Goal: Task Accomplishment & Management: Use online tool/utility

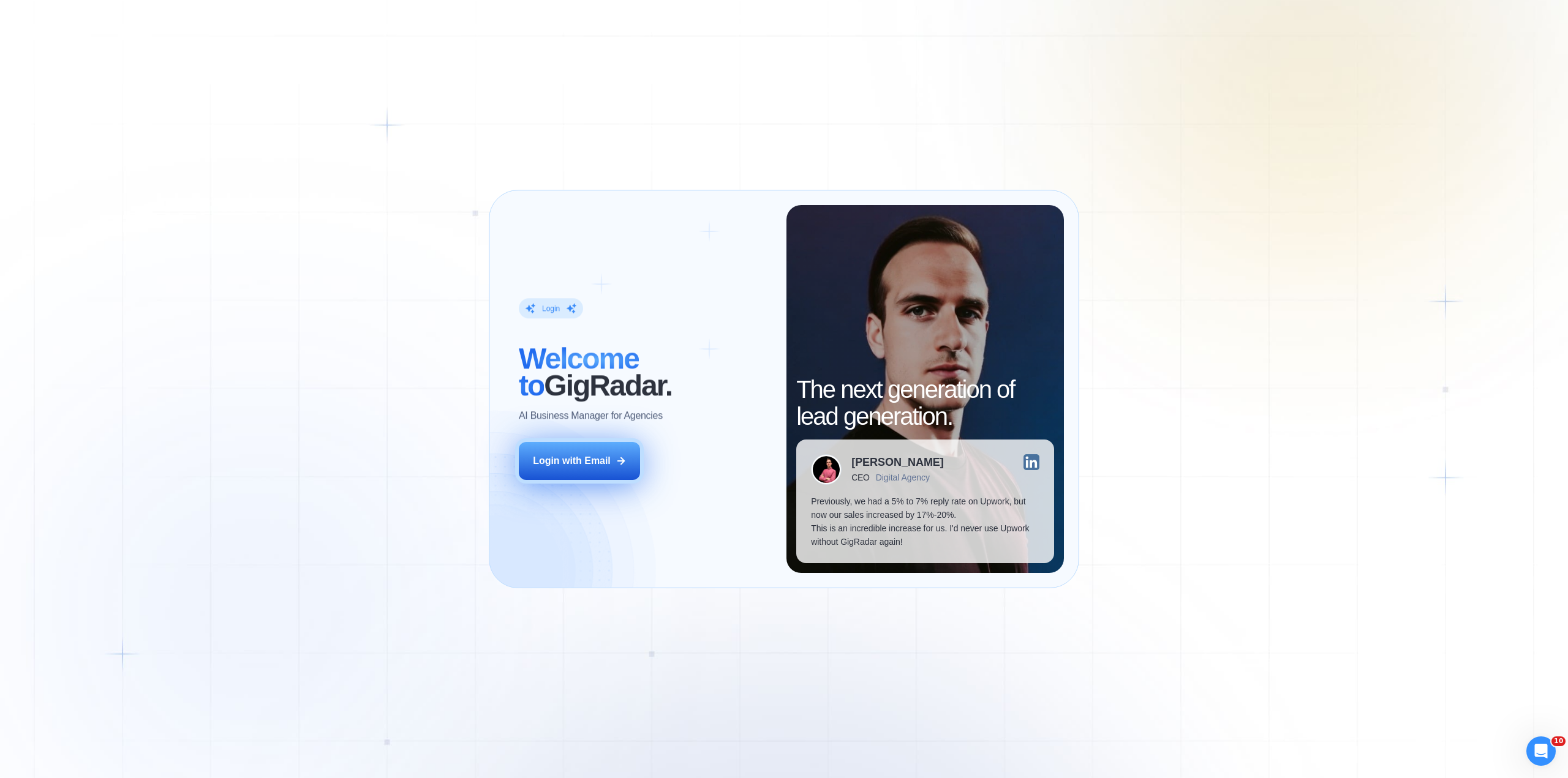
click at [577, 459] on div "Login with Email" at bounding box center [571, 461] width 78 height 13
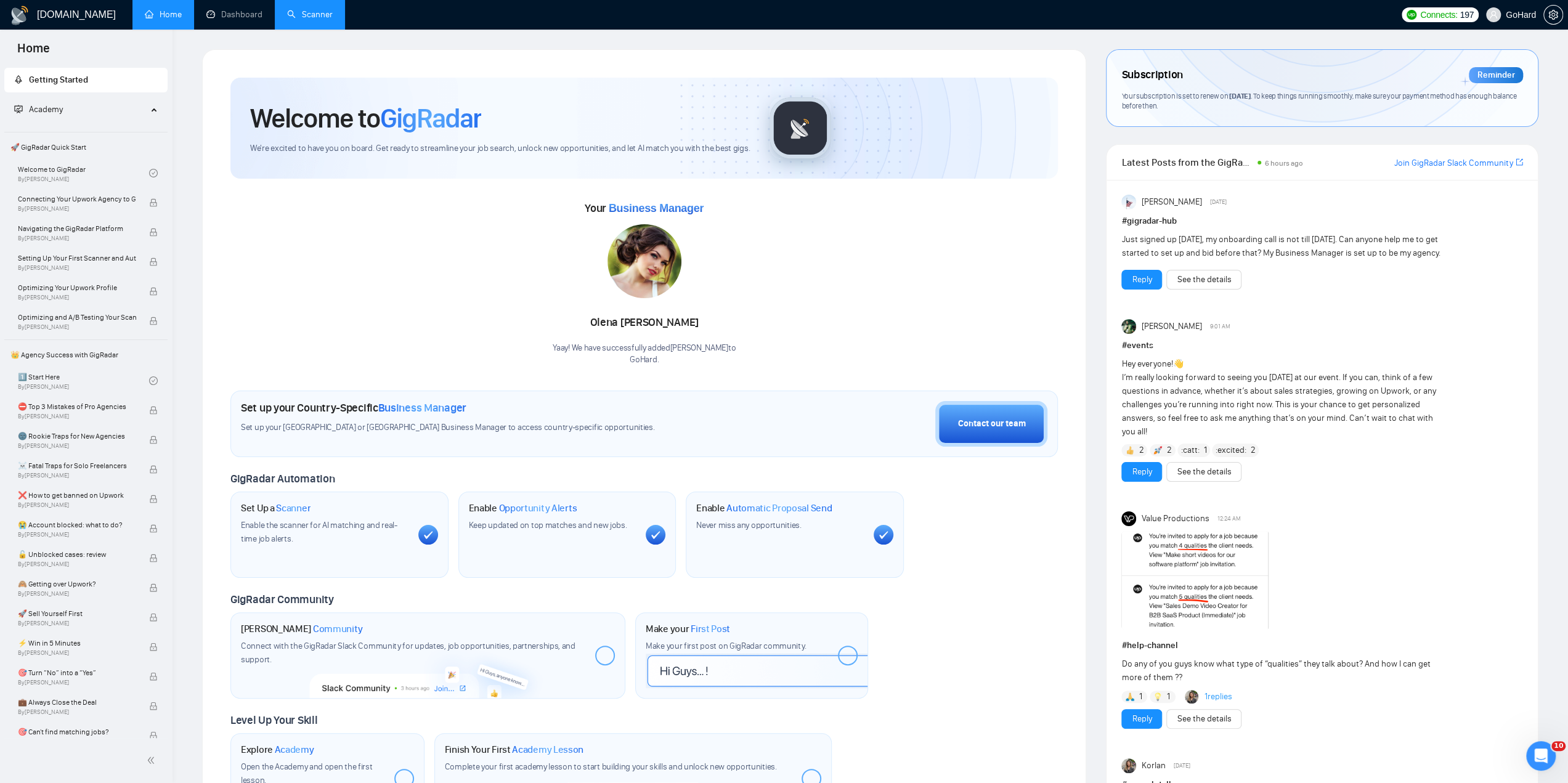
click at [291, 19] on link "Scanner" at bounding box center [310, 15] width 45 height 11
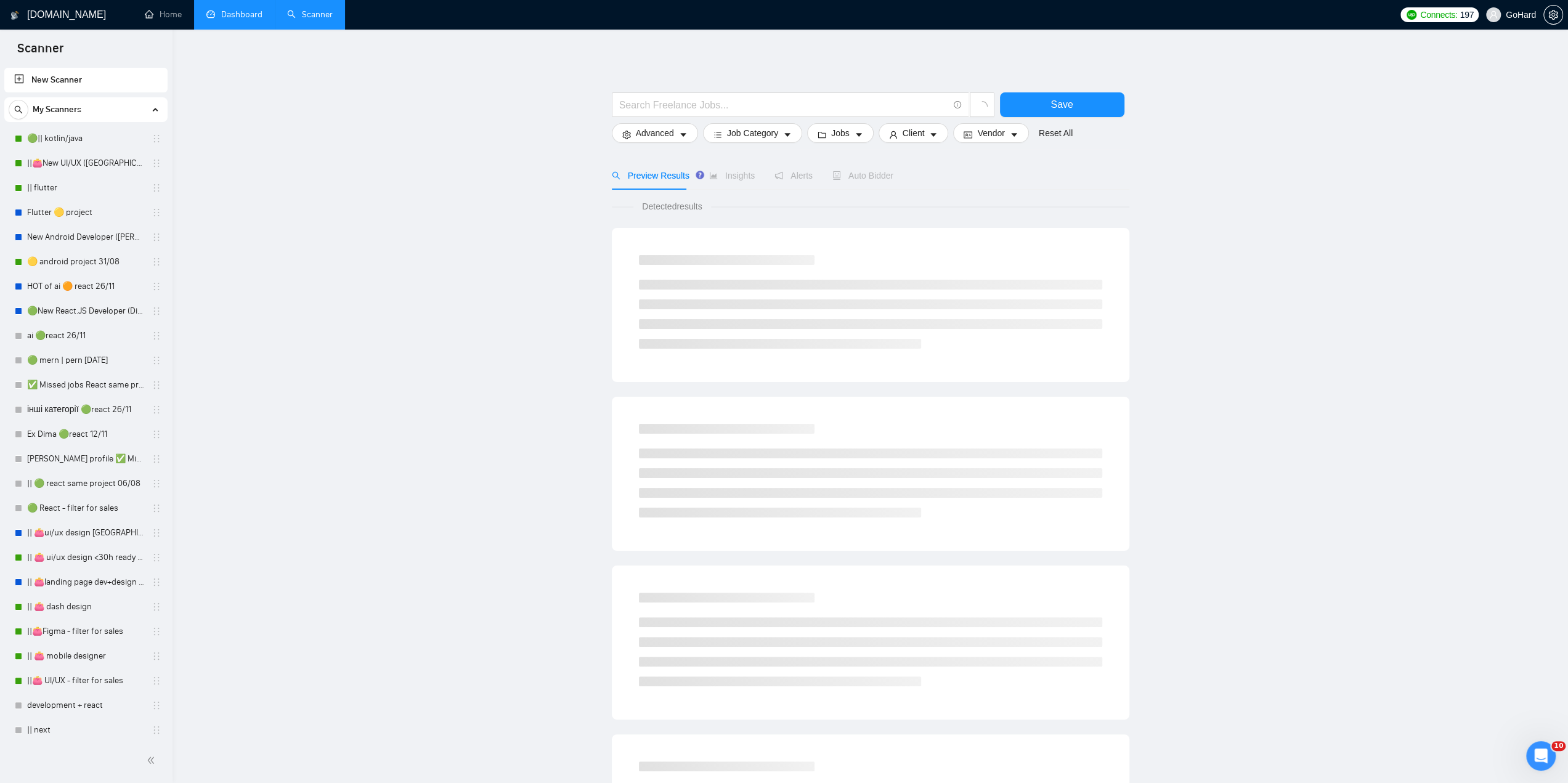
click at [225, 9] on link "Dashboard" at bounding box center [235, 15] width 56 height 11
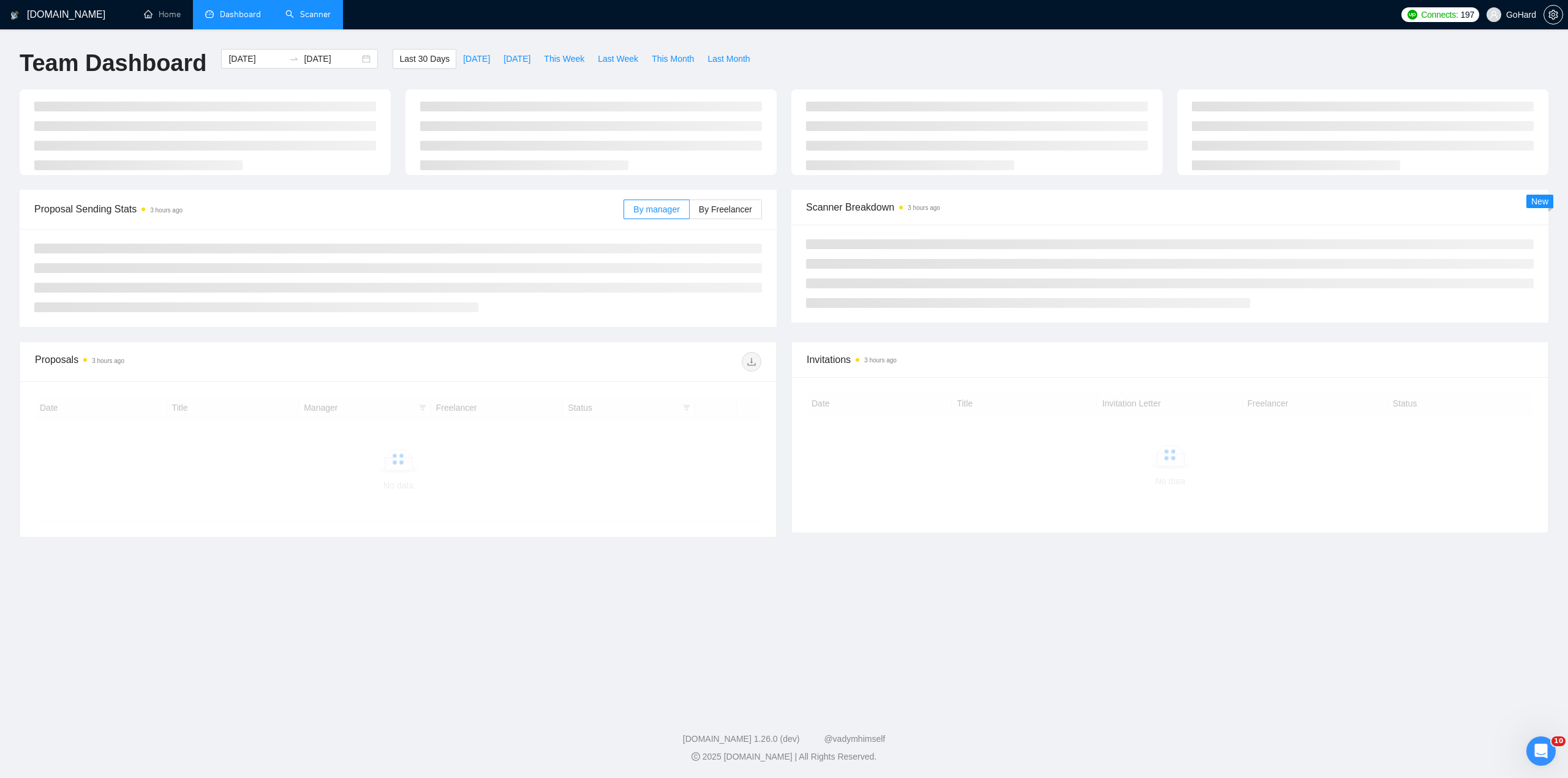
click at [309, 18] on link "Scanner" at bounding box center [308, 15] width 45 height 11
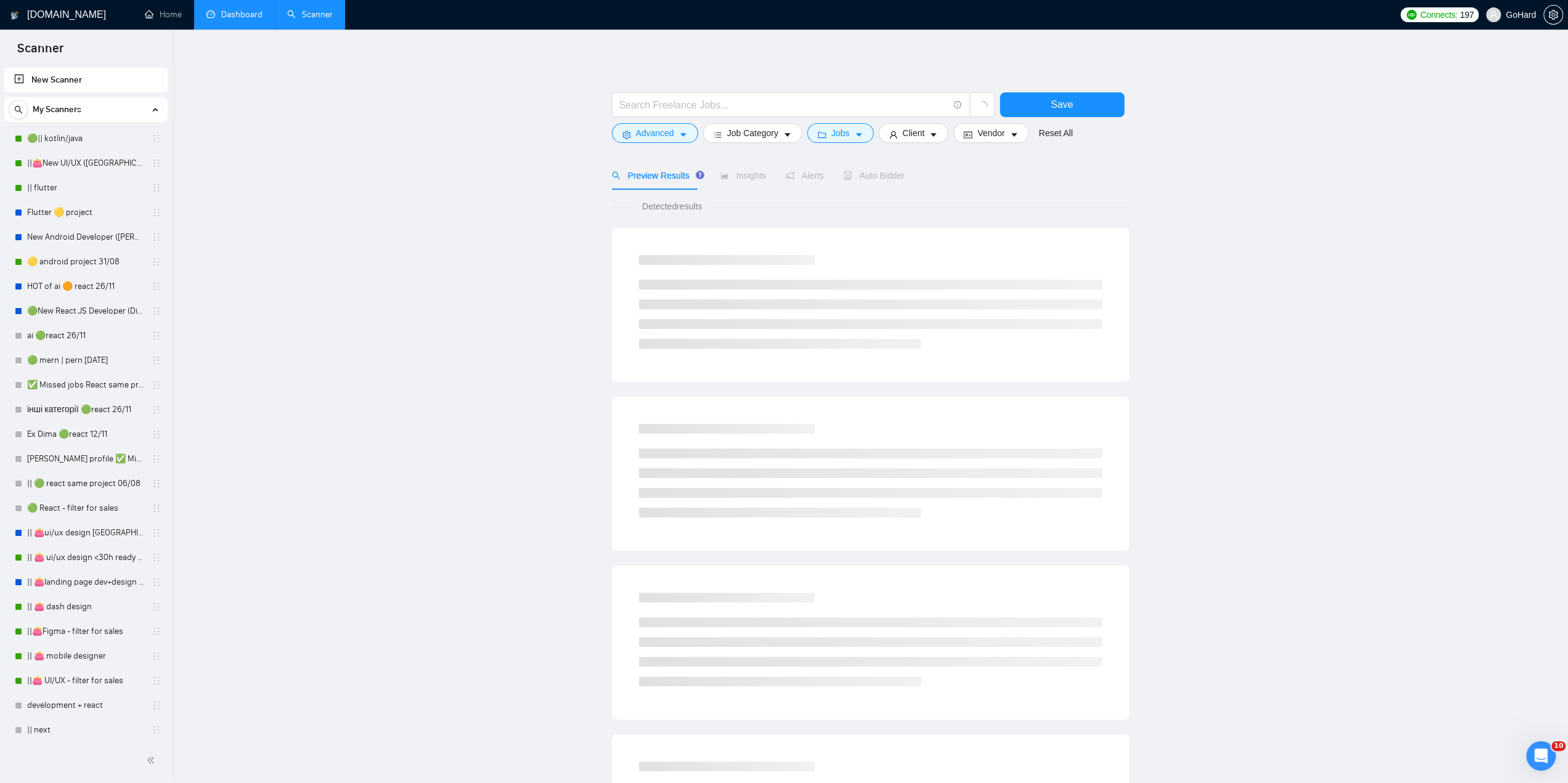
click at [239, 9] on link "Dashboard" at bounding box center [235, 15] width 56 height 11
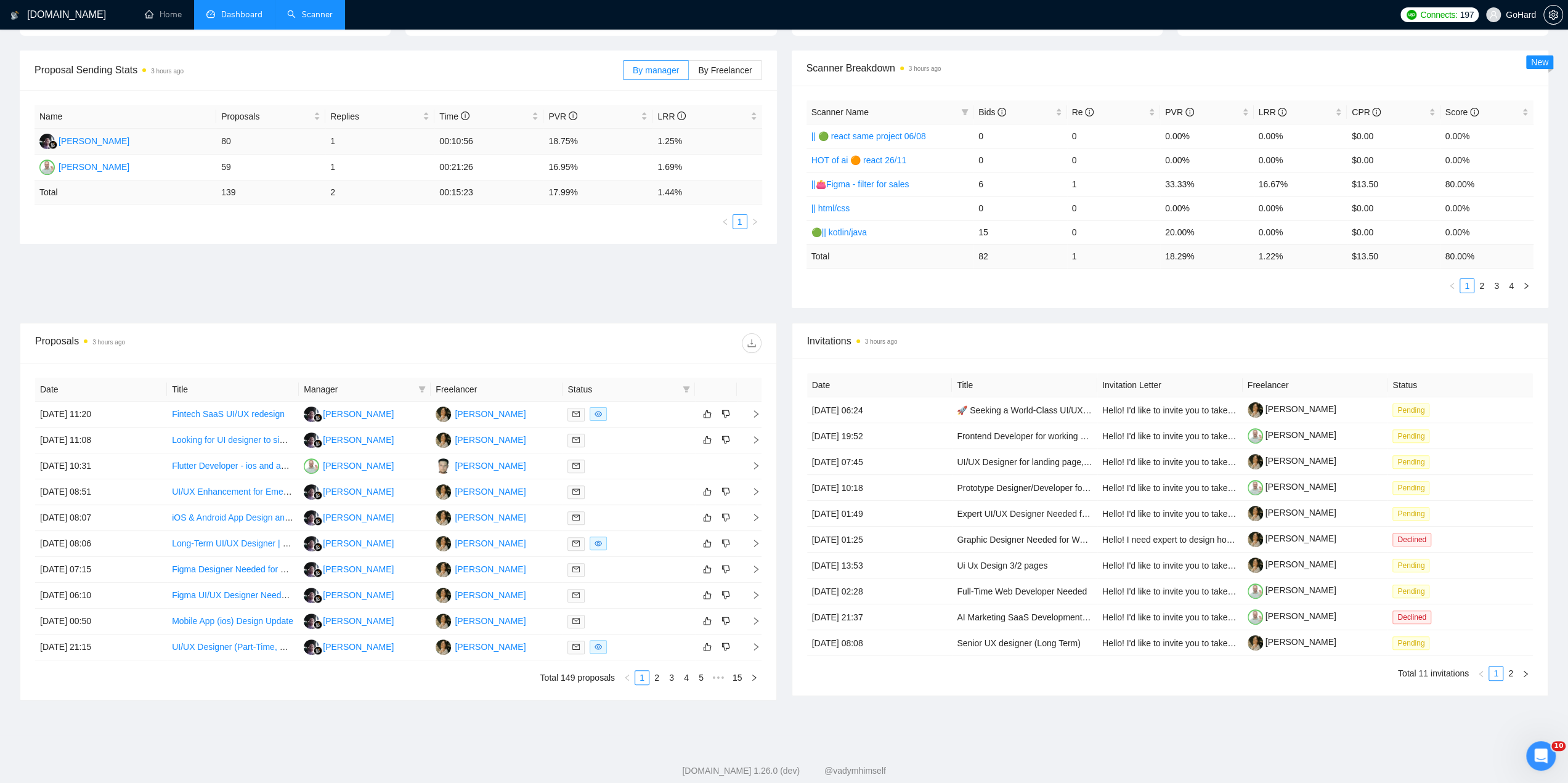
scroll to position [192, 0]
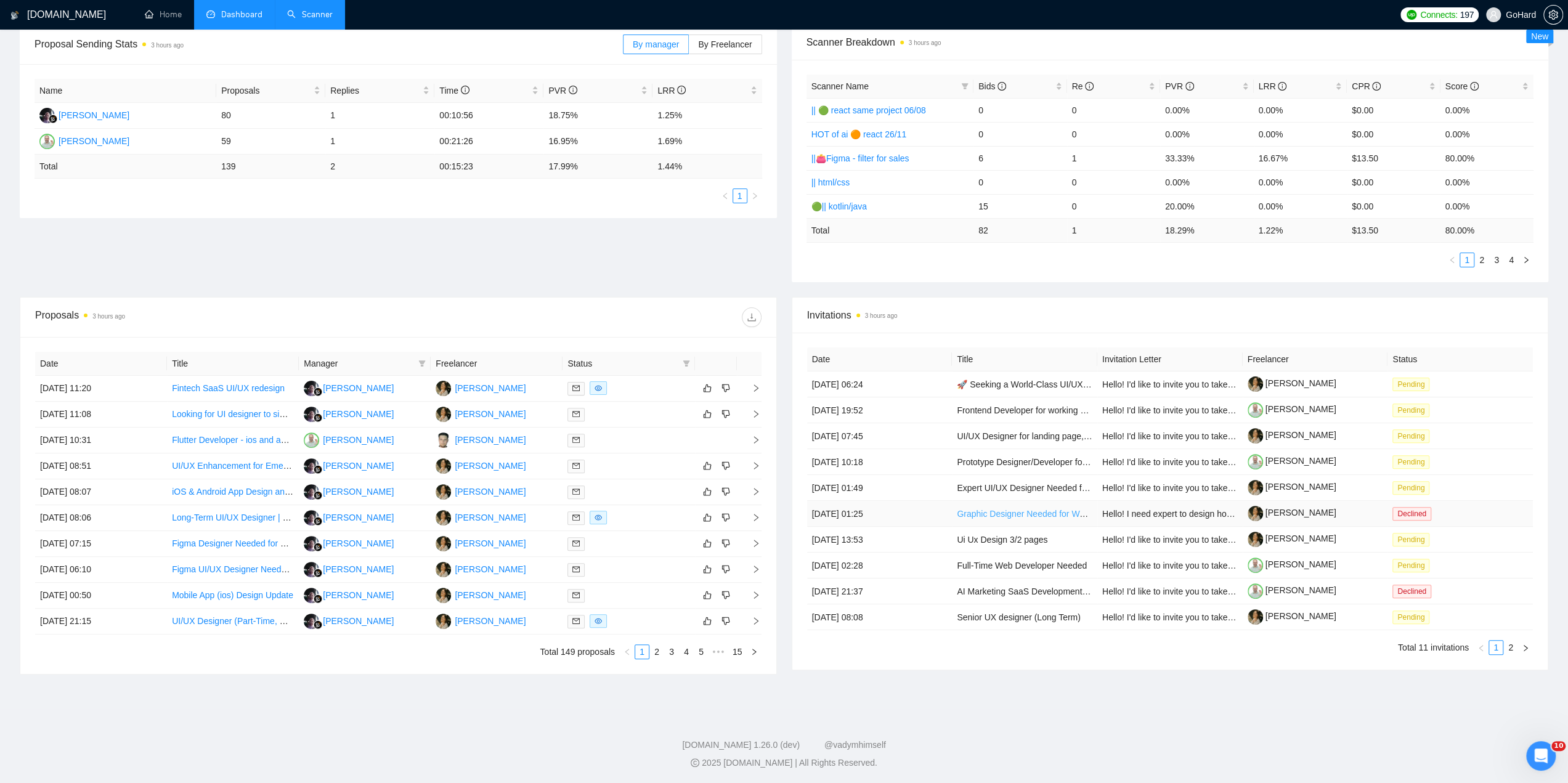
click at [1003, 516] on link "Graphic Designer Needed for Website Banners" at bounding box center [1047, 514] width 180 height 10
click at [656, 650] on link "2" at bounding box center [656, 652] width 13 height 13
click at [672, 654] on link "3" at bounding box center [672, 652] width 13 height 13
click at [689, 654] on link "4" at bounding box center [686, 652] width 13 height 13
click at [684, 654] on link "5" at bounding box center [686, 652] width 13 height 13
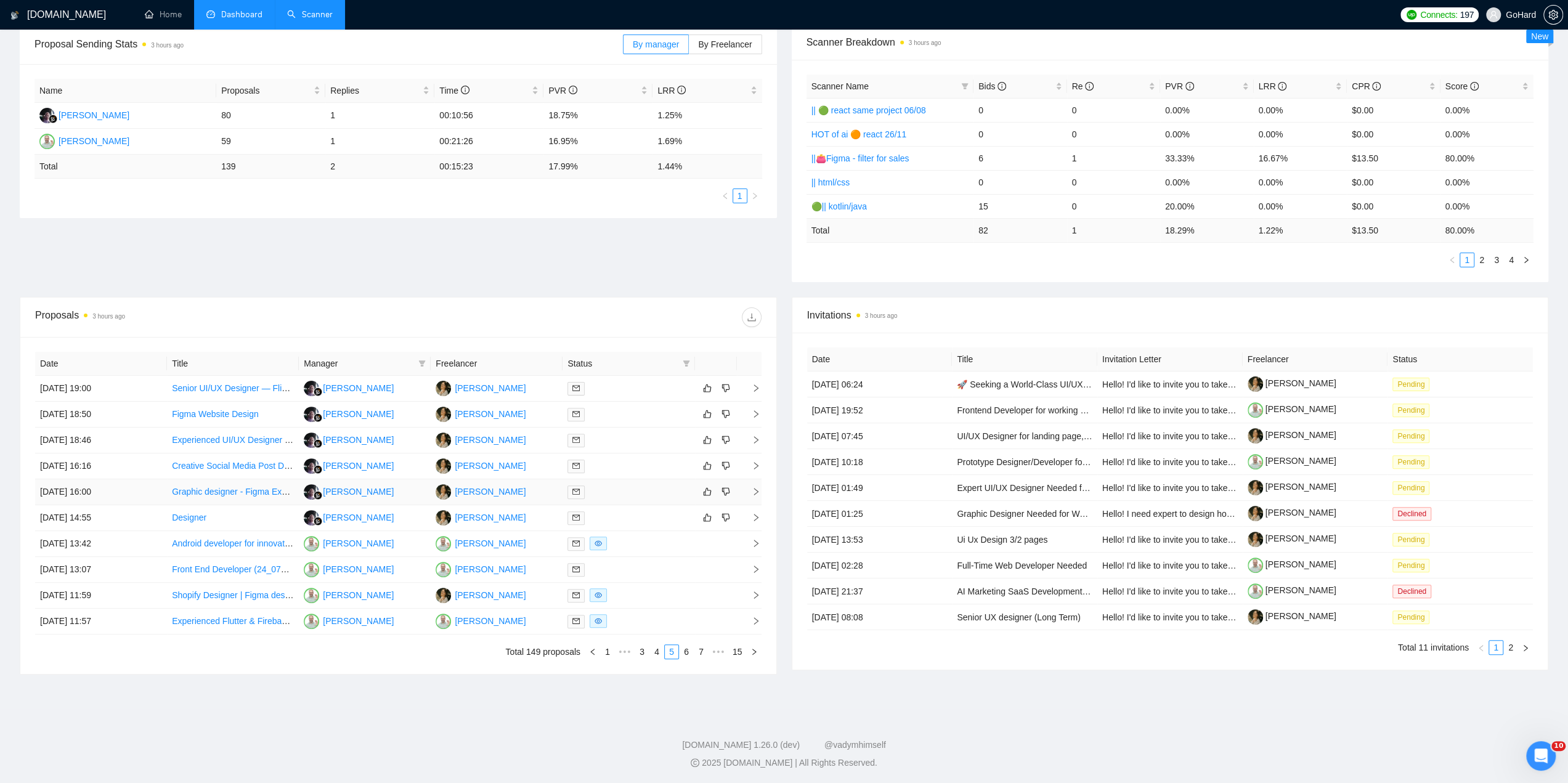
click at [618, 495] on div at bounding box center [628, 492] width 122 height 14
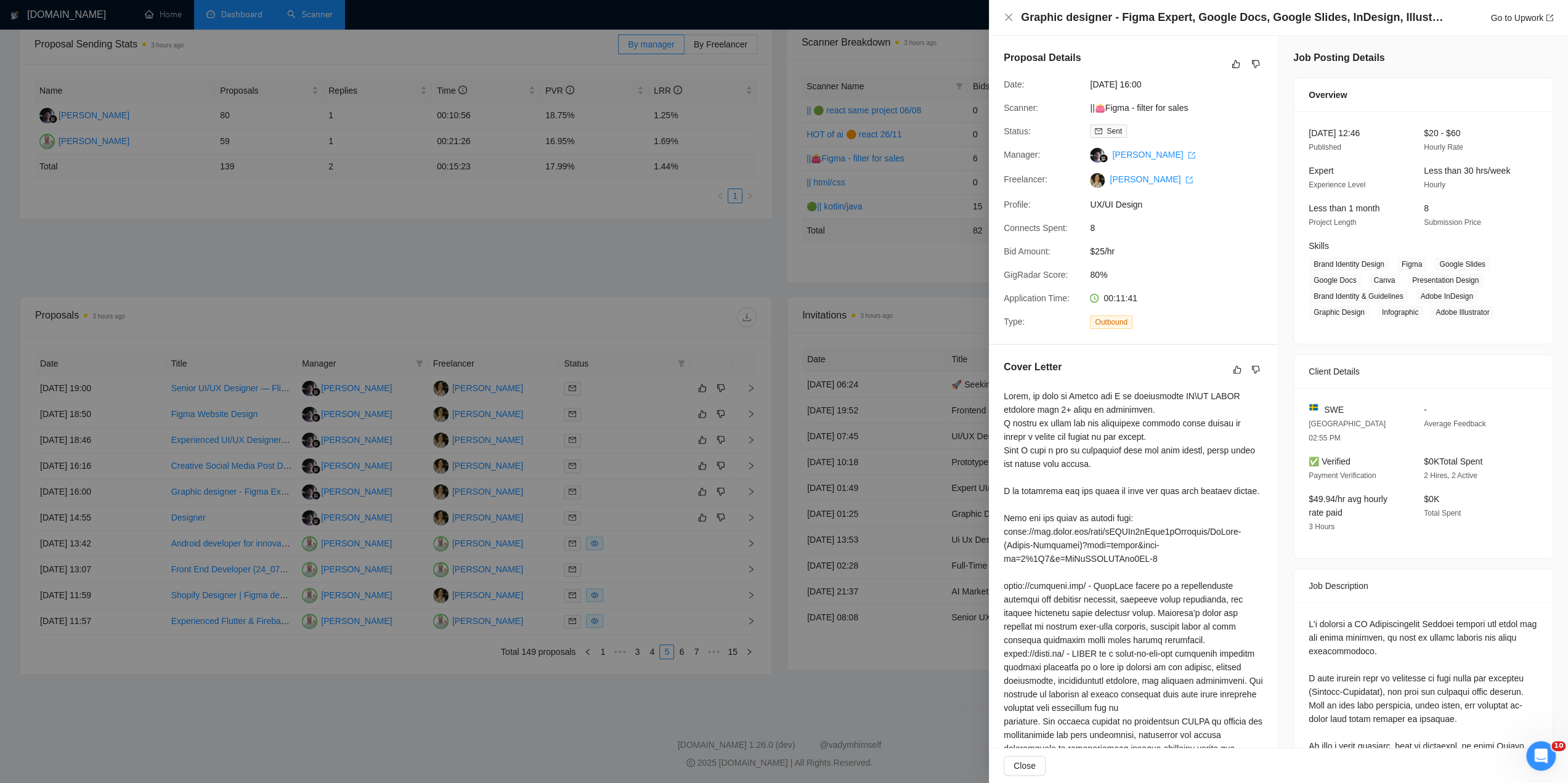
click at [426, 247] on div at bounding box center [784, 391] width 1568 height 783
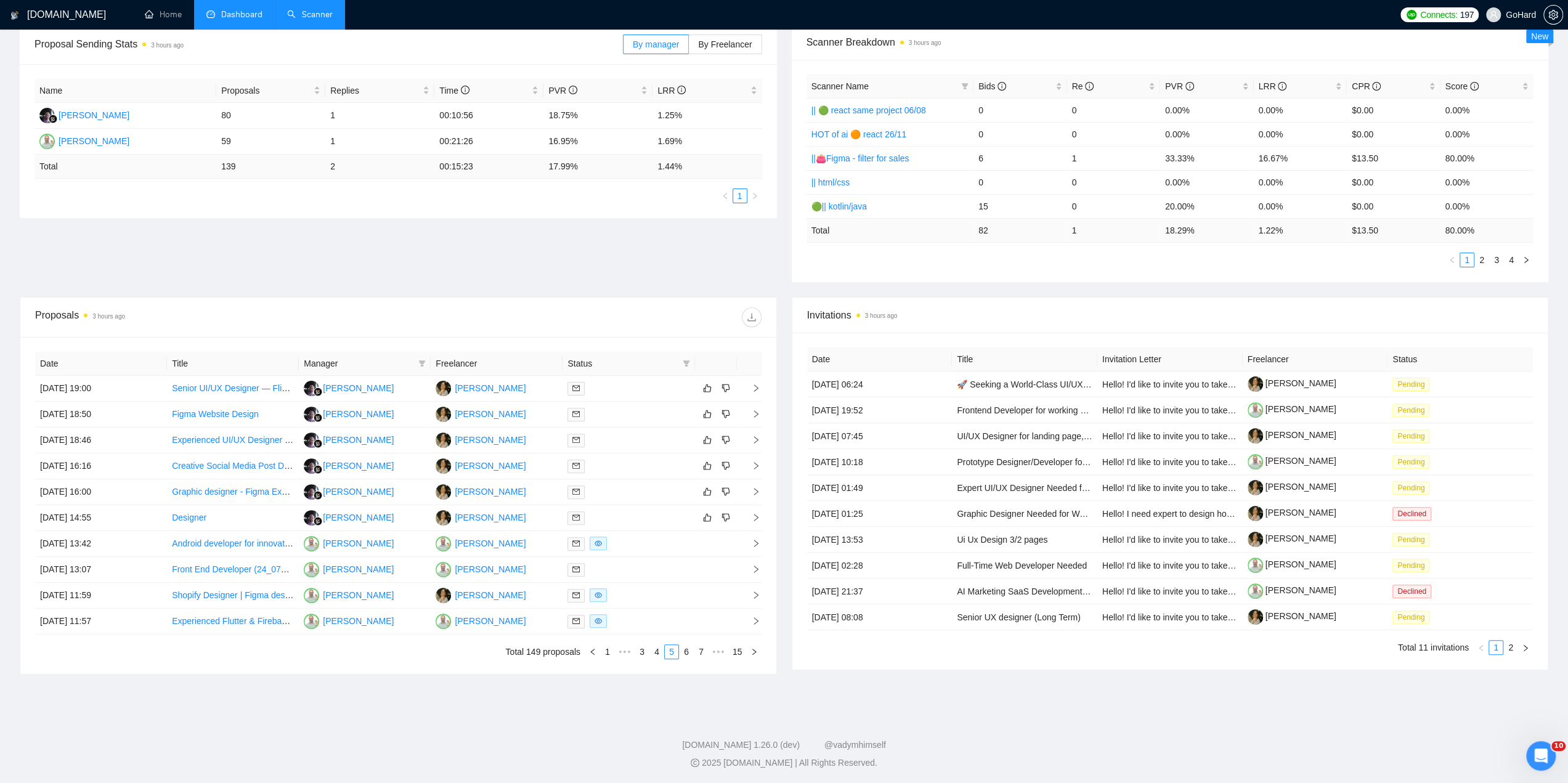
click at [317, 13] on link "Scanner" at bounding box center [310, 15] width 45 height 11
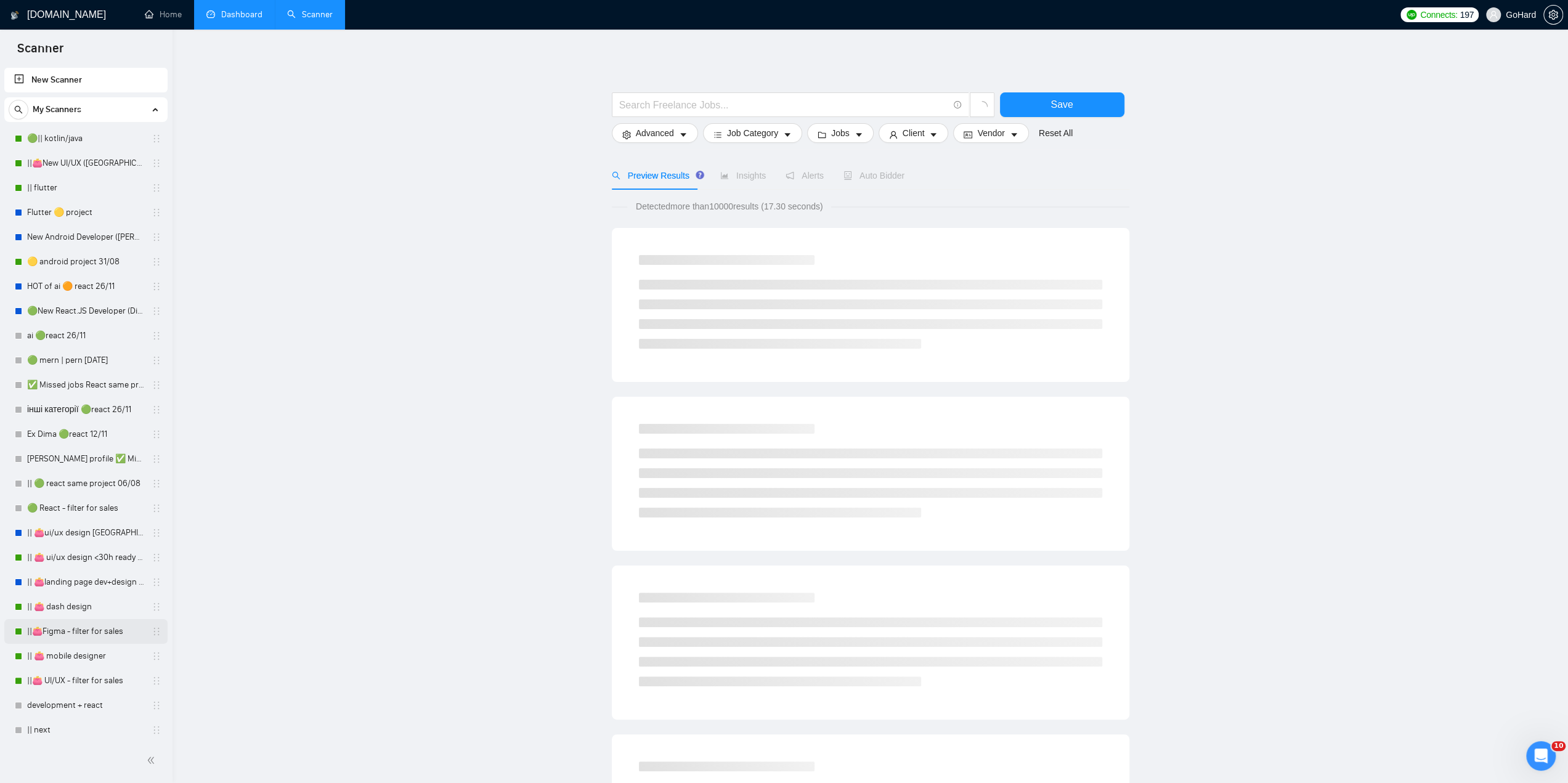
click at [111, 630] on link "||👛Figma - filter for sales" at bounding box center [86, 631] width 117 height 25
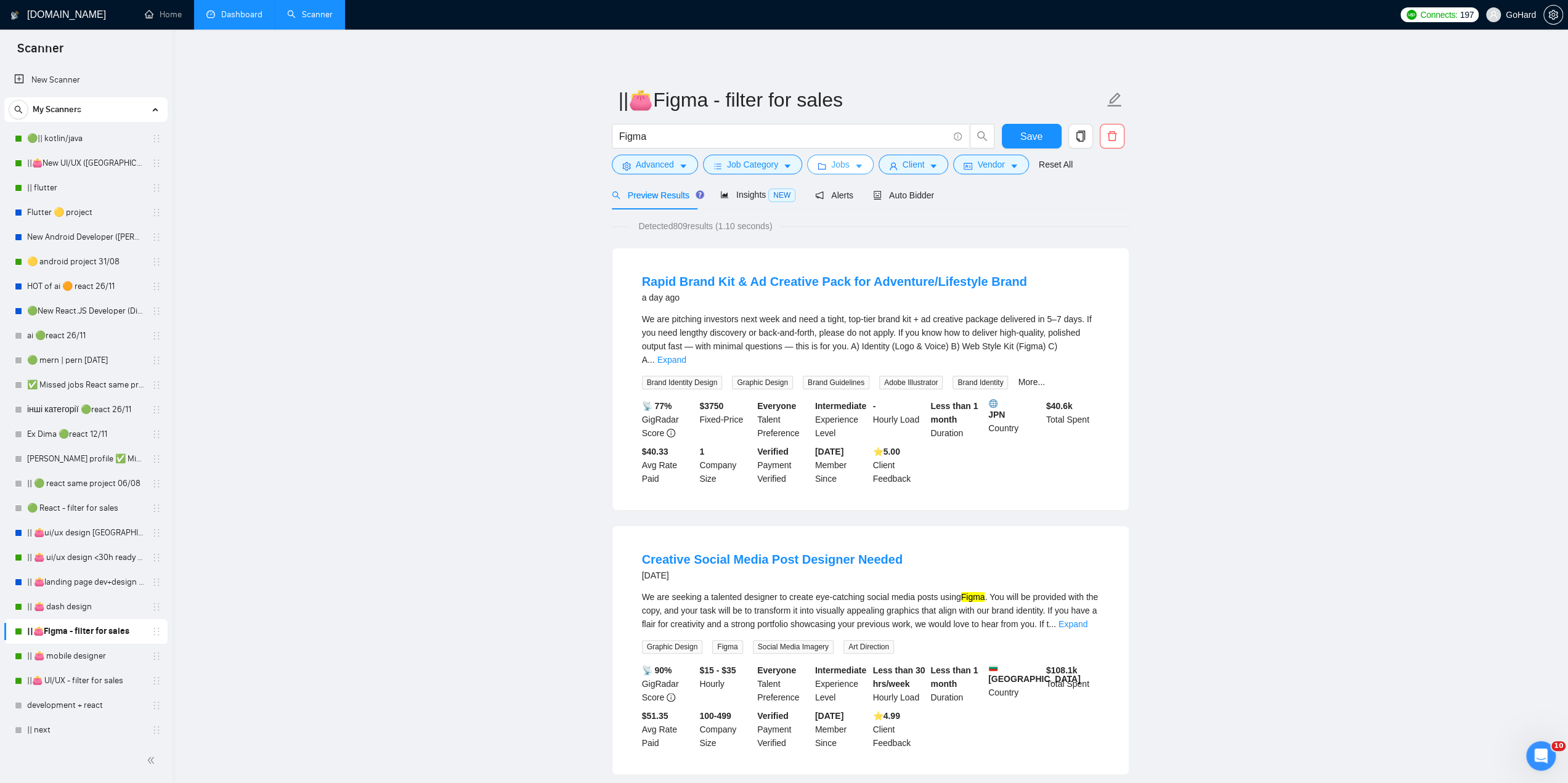
click at [838, 167] on span "Jobs" at bounding box center [840, 165] width 19 height 13
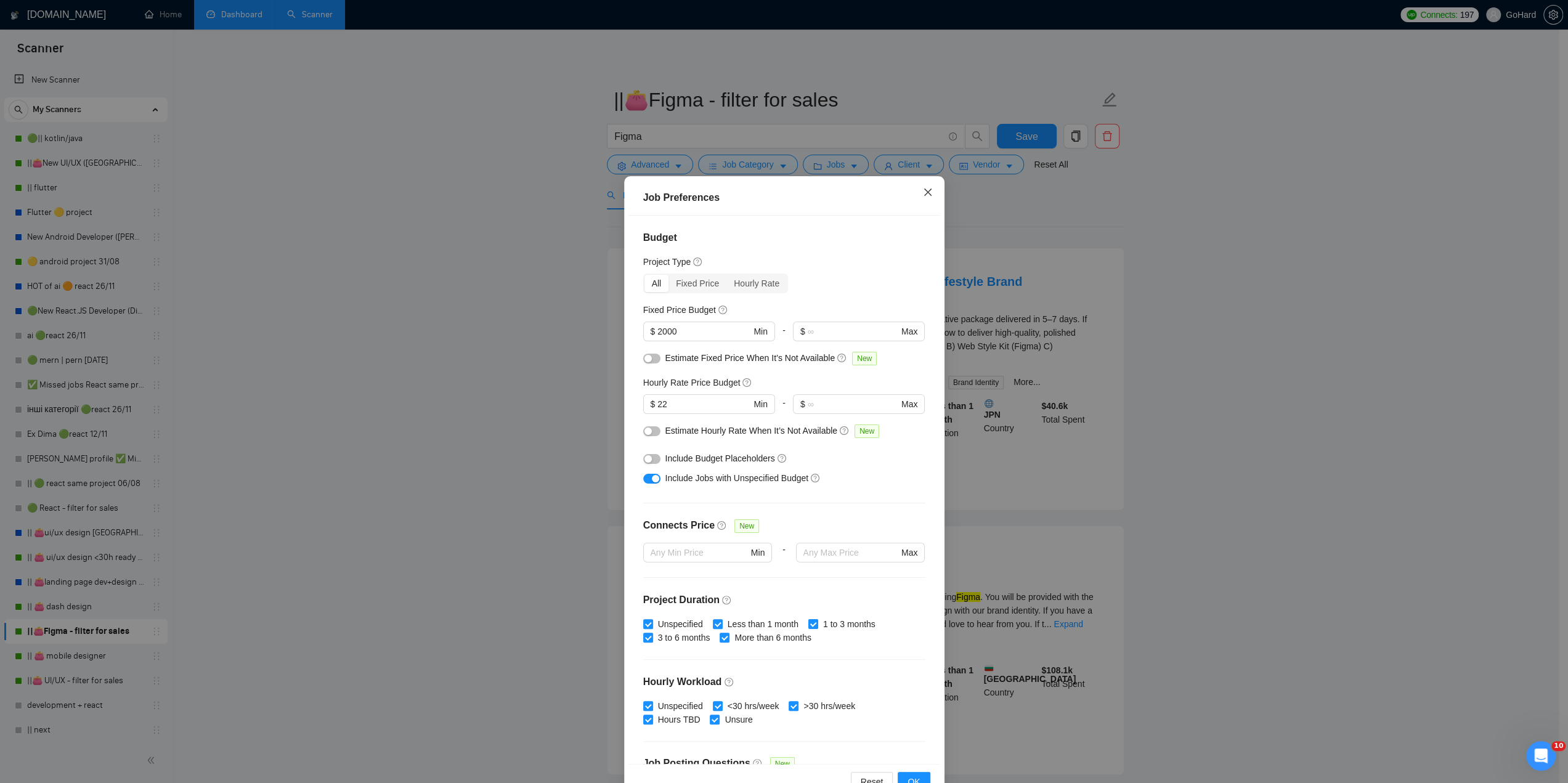
click at [926, 188] on icon "close" at bounding box center [928, 192] width 10 height 10
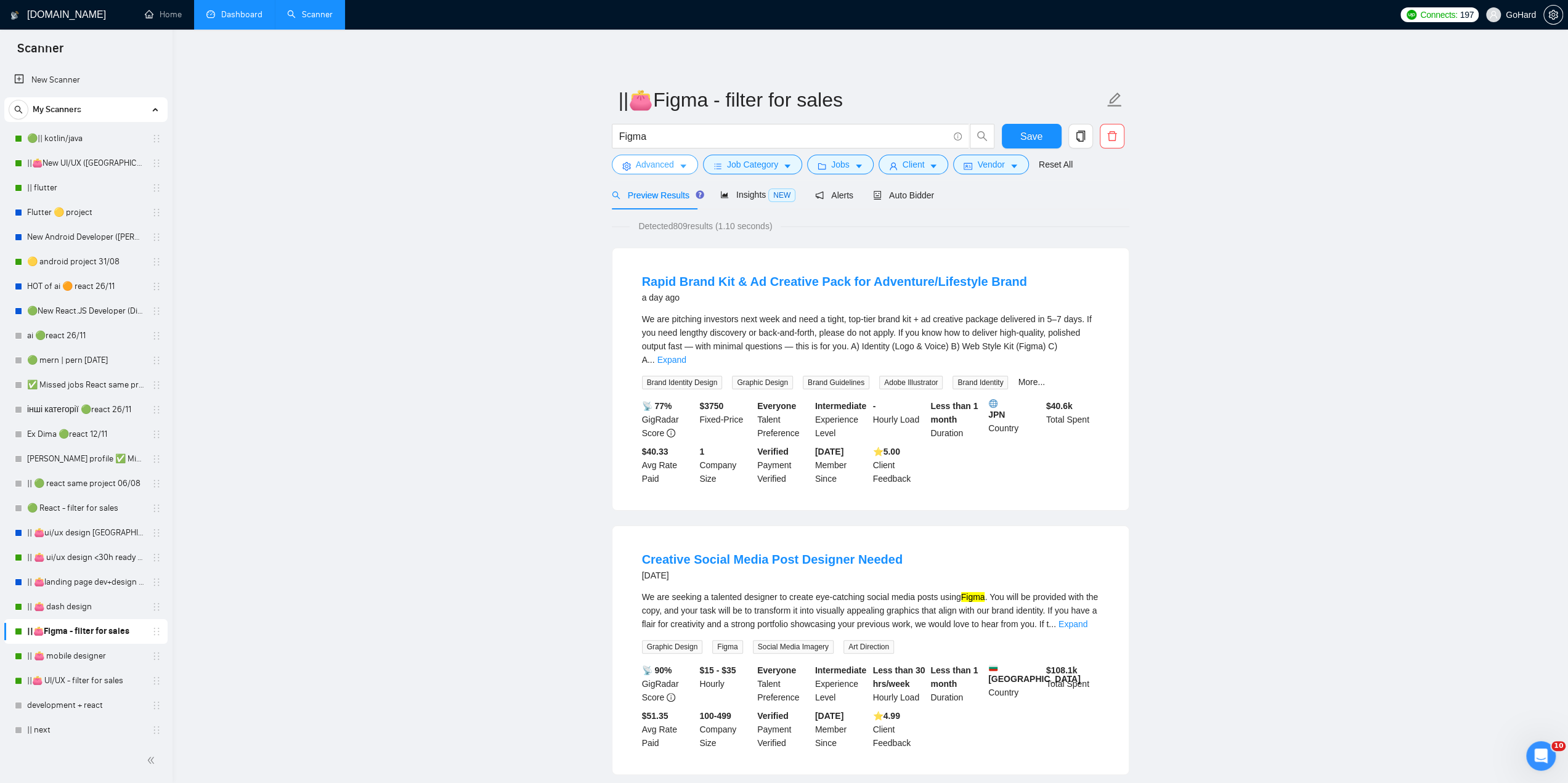
click at [654, 166] on span "Advanced" at bounding box center [654, 165] width 38 height 13
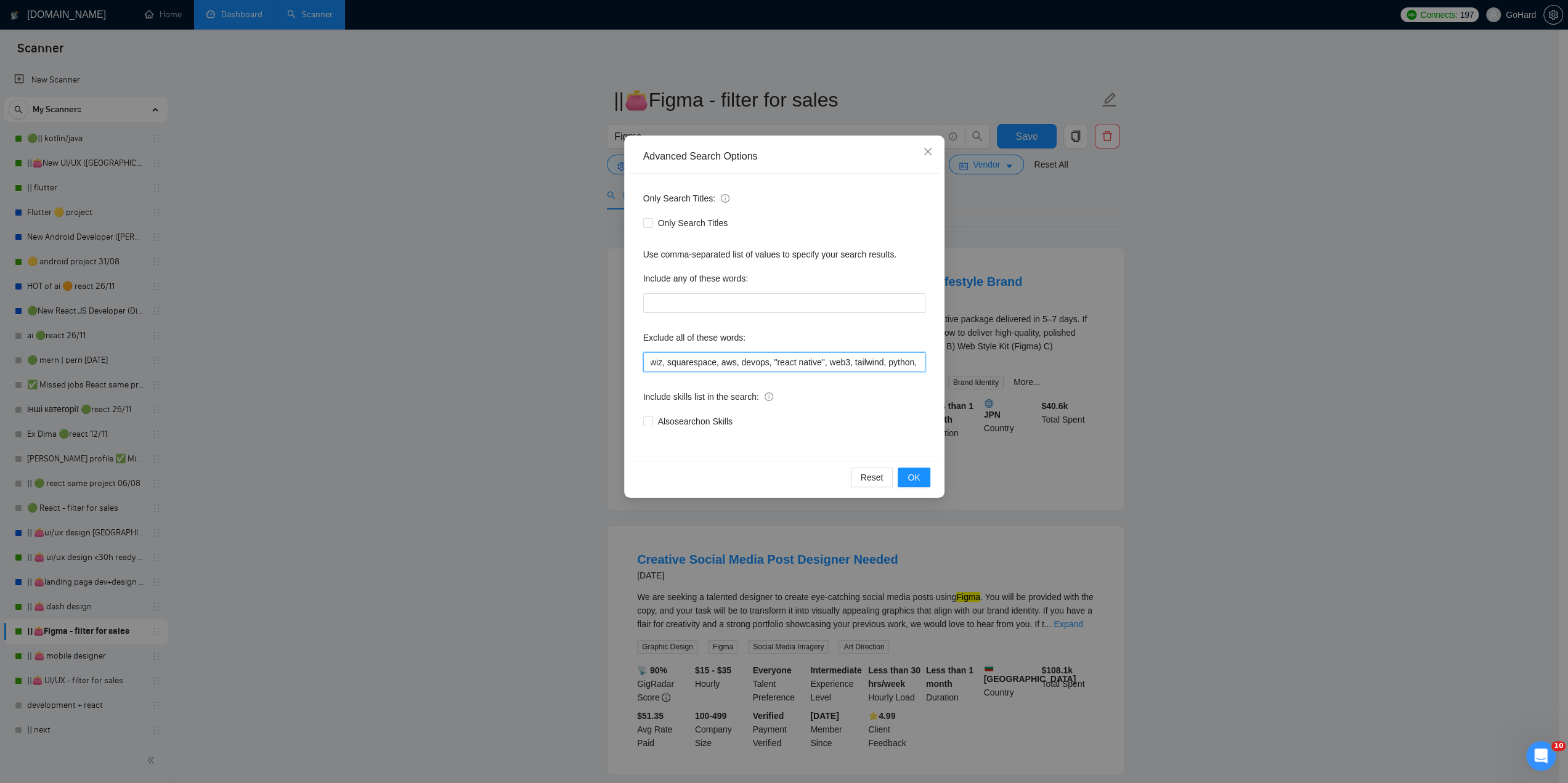
scroll to position [0, 1254]
drag, startPoint x: 745, startPoint y: 357, endPoint x: 1010, endPoint y: 365, distance: 265.1
click at [1010, 365] on div "Advanced Search Options Only Search Titles: Only Search Titles Use comma-separa…" at bounding box center [784, 391] width 1568 height 783
click at [881, 363] on input "video, react, react.js, developer, bot, ai, vr, flutter, vue, view, angular, an…" at bounding box center [784, 363] width 282 height 20
drag, startPoint x: 788, startPoint y: 359, endPoint x: 1074, endPoint y: 367, distance: 286.1
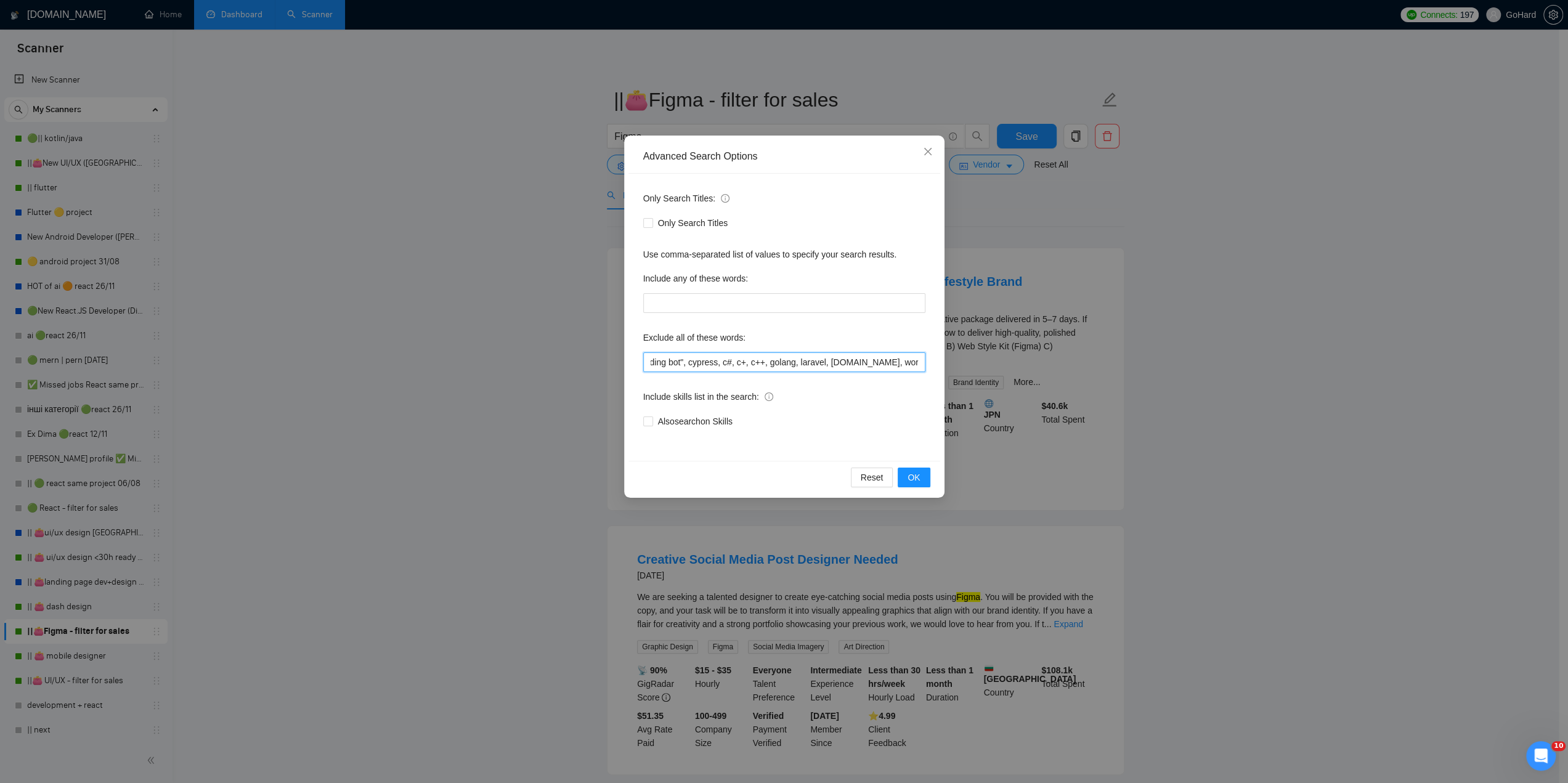
click at [1074, 367] on div "Advanced Search Options Only Search Titles: Only Search Titles Use comma-separa…" at bounding box center [784, 391] width 1568 height 783
click at [921, 361] on input "video, react, react.js, developer, bot, ai, vr, flutter, vue, view, angular, an…" at bounding box center [784, 363] width 282 height 20
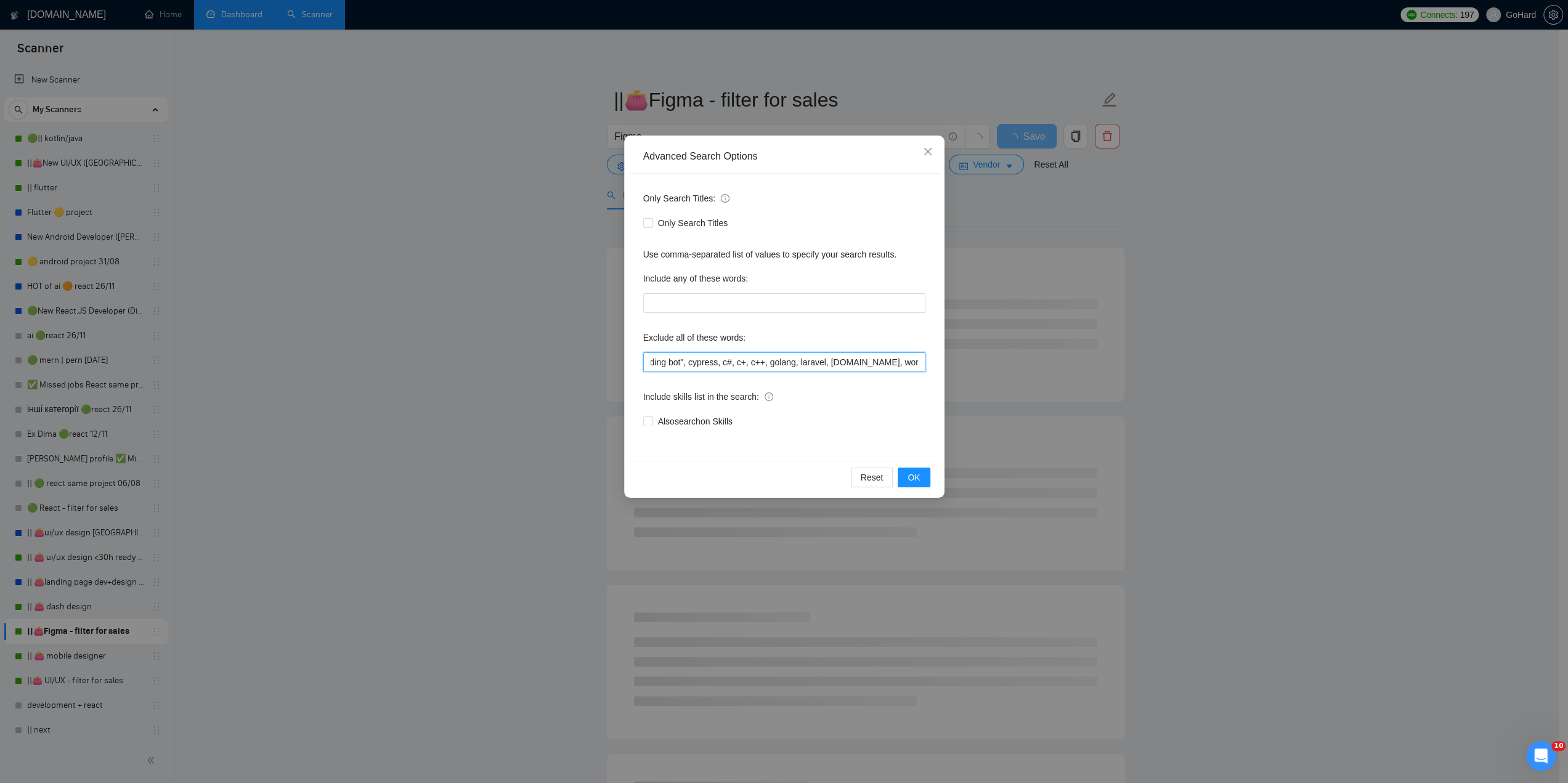
scroll to position [0, 0]
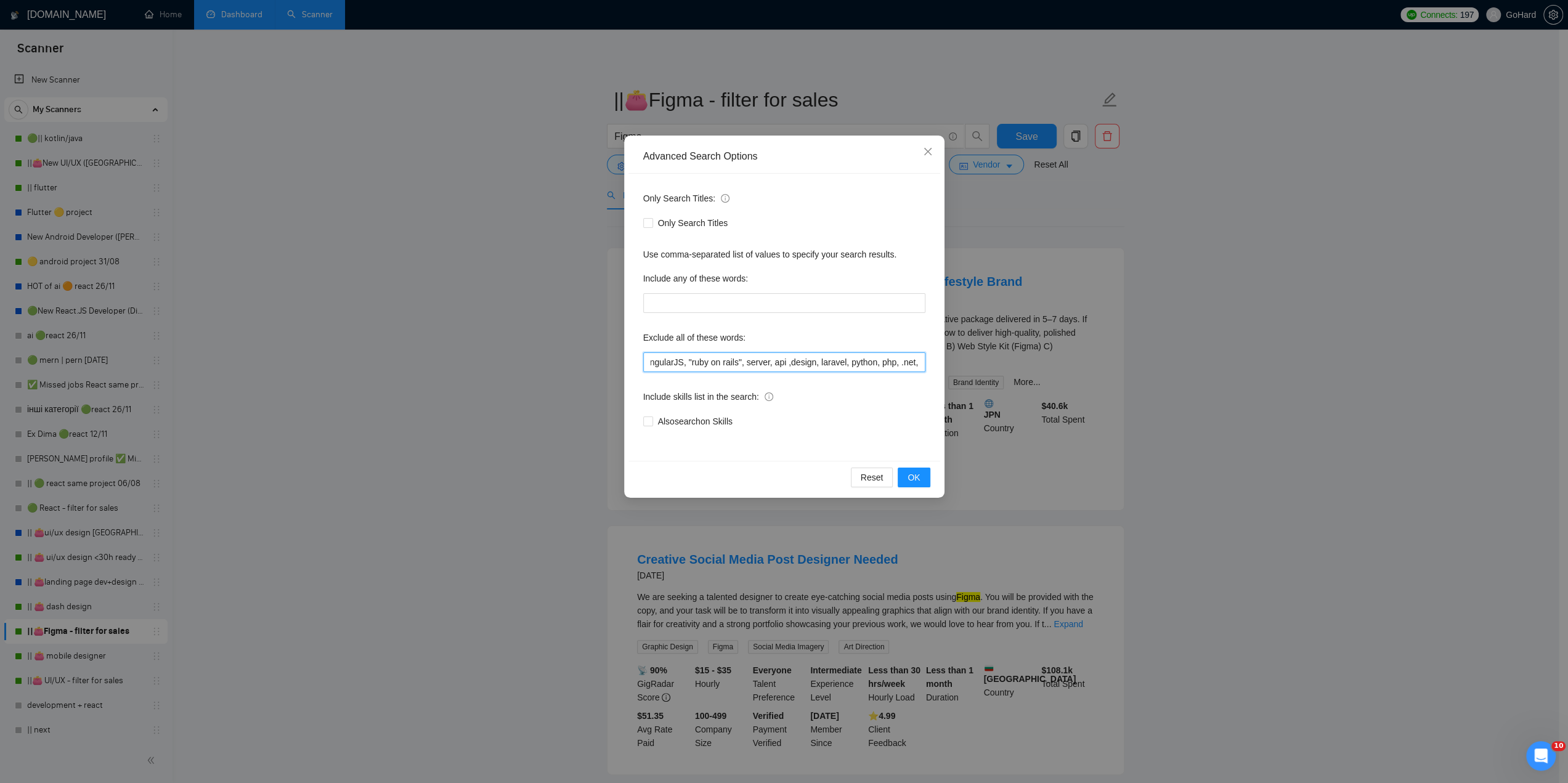
drag, startPoint x: 812, startPoint y: 362, endPoint x: 923, endPoint y: 365, distance: 111.0
click at [923, 365] on input "video, react, react.js, developer, bot, ai, vr, flutter, vue, view, angular, an…" at bounding box center [784, 363] width 282 height 20
click at [782, 355] on input "video, react, react.js, developer, bot, ai, vr, flutter, vue, view, angular, an…" at bounding box center [784, 363] width 282 height 20
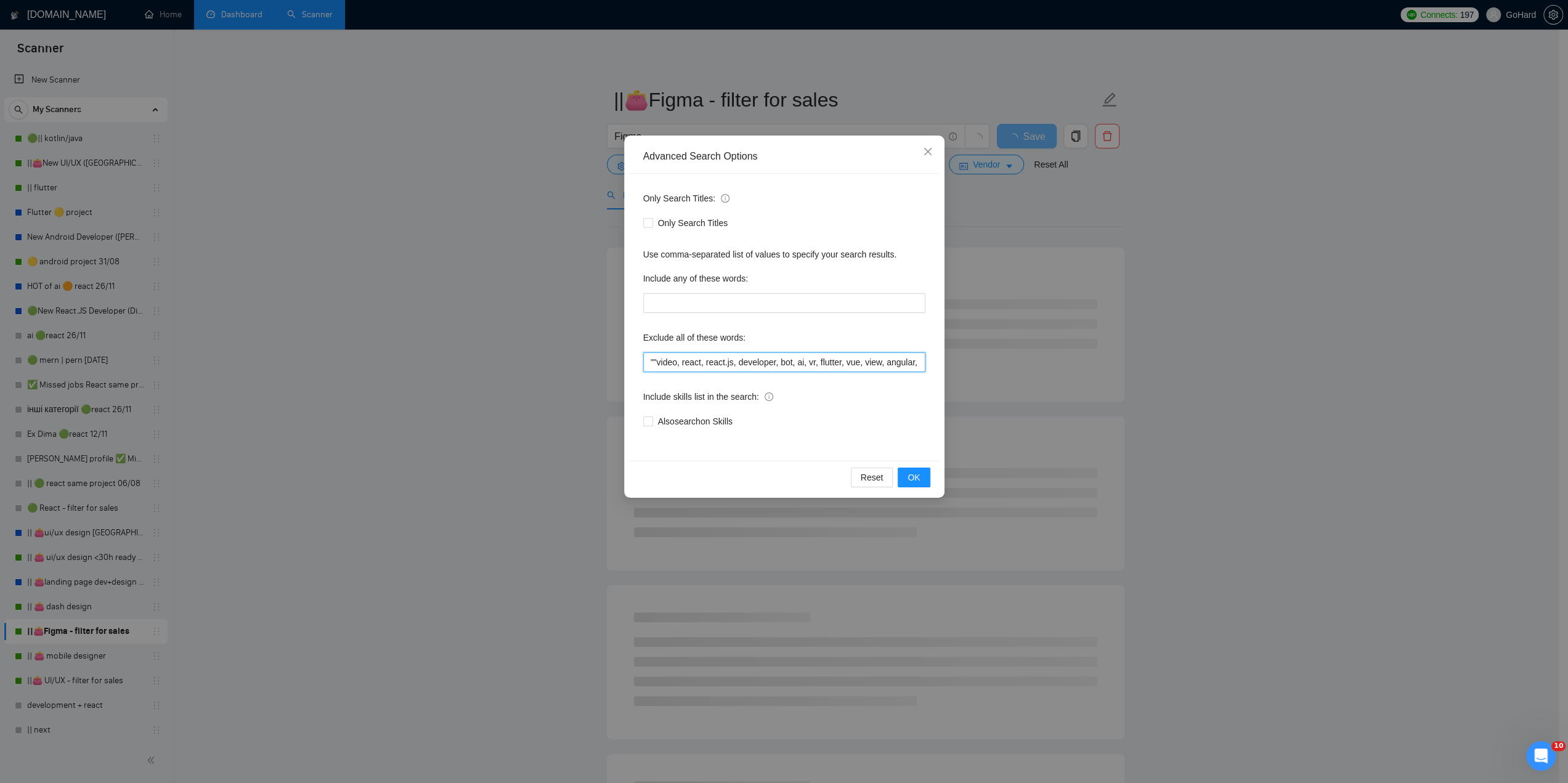
paste input "Graphic designer"
type input ""graphic designer", video, react, react.js, developer, bot, ai, vr, flutter, vu…"
click at [917, 476] on span "OK" at bounding box center [914, 477] width 12 height 13
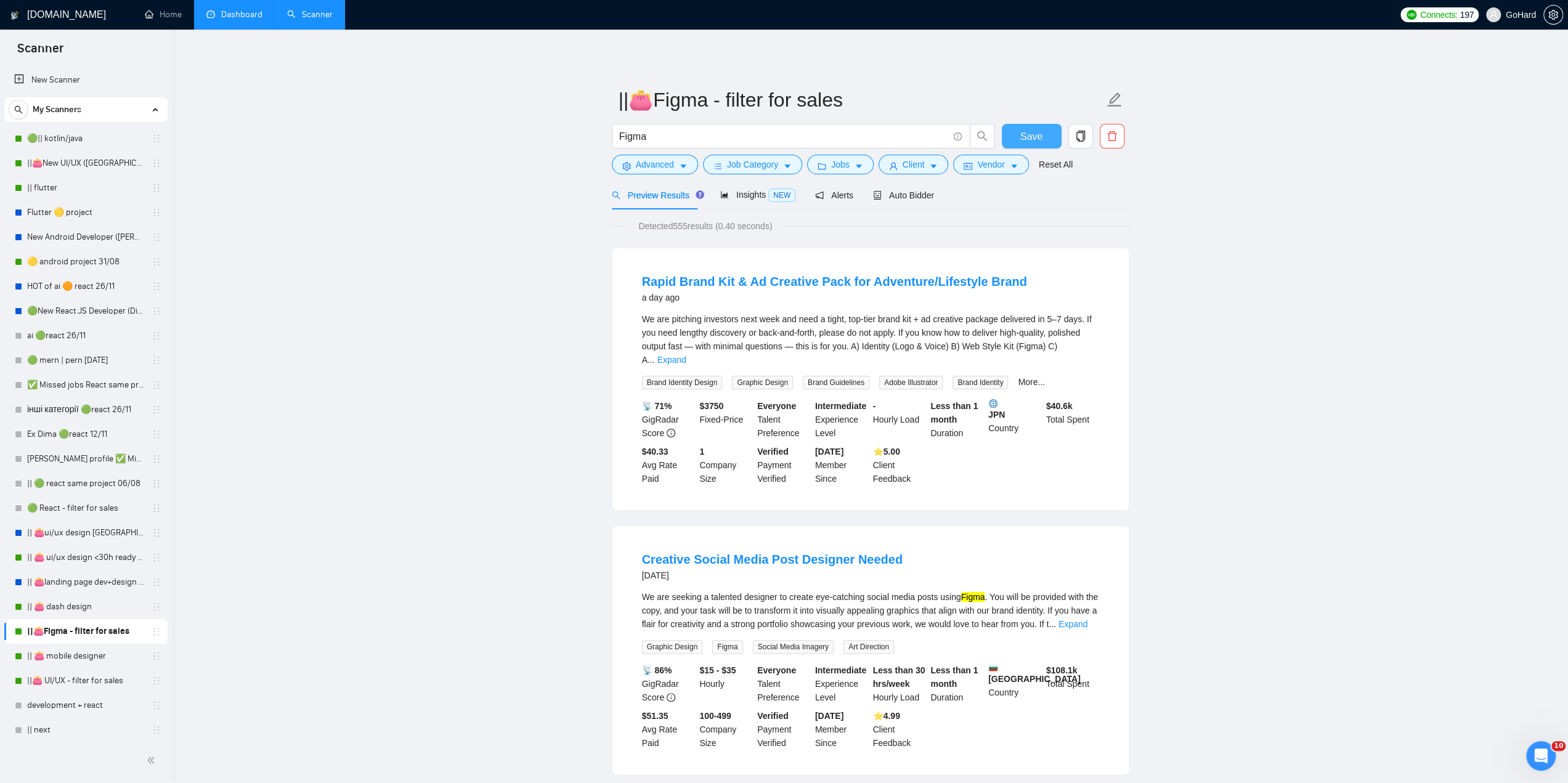
click at [1034, 136] on span "Save" at bounding box center [1031, 136] width 22 height 15
click at [215, 14] on link "Dashboard" at bounding box center [235, 15] width 56 height 11
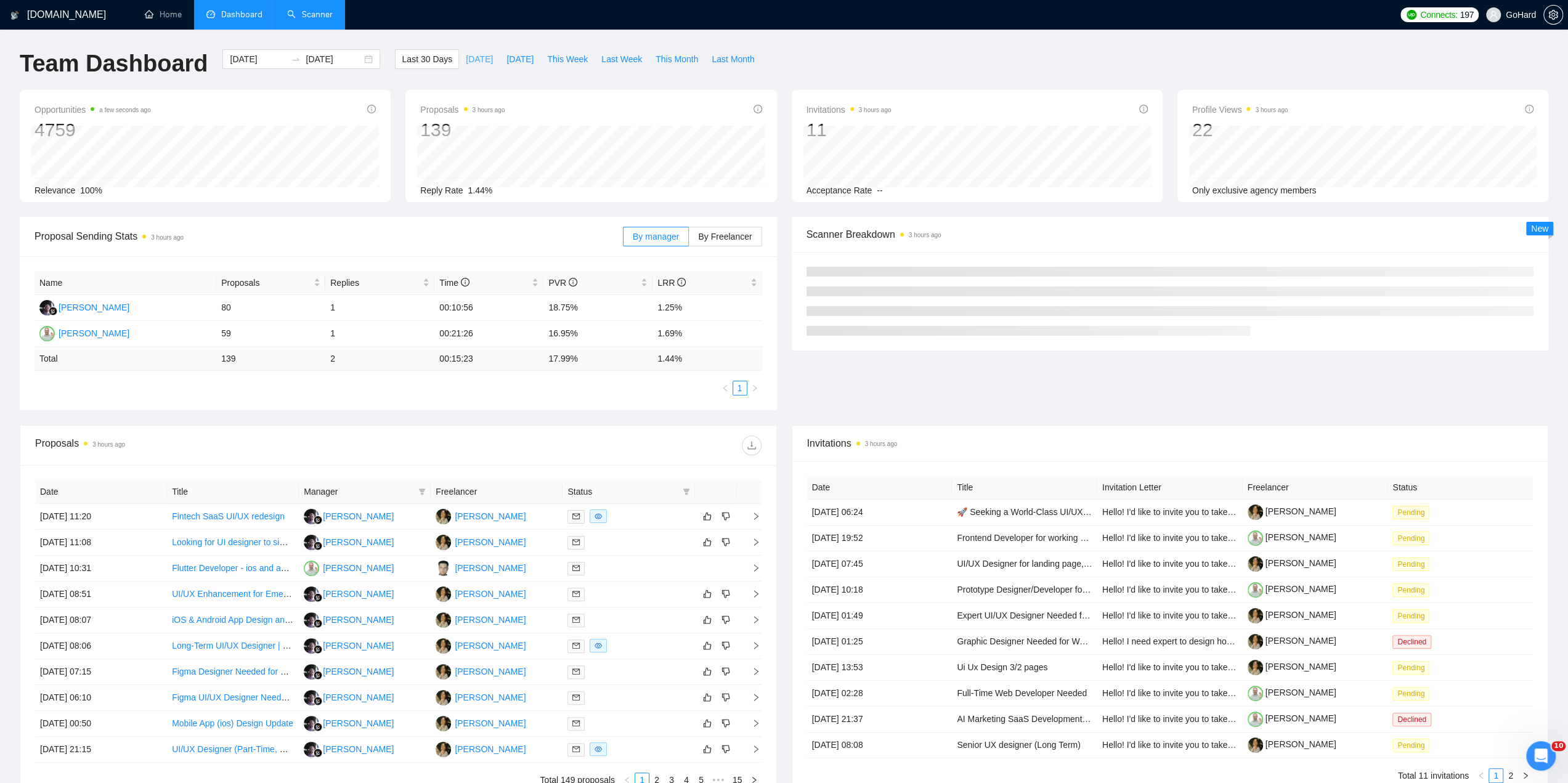
click at [467, 61] on span "[DATE]" at bounding box center [479, 59] width 27 height 13
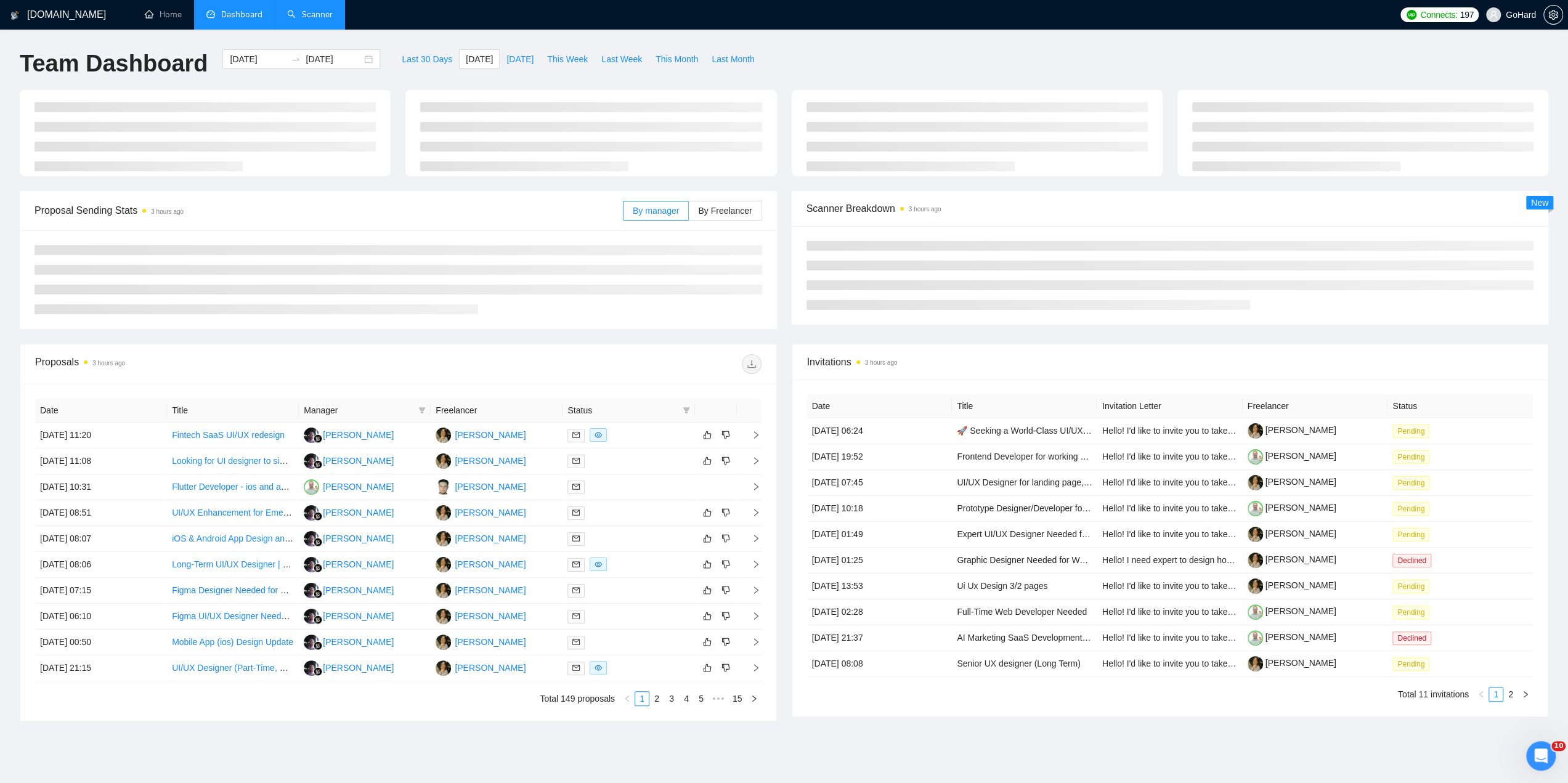
type input "[DATE]"
